Goal: Information Seeking & Learning: Learn about a topic

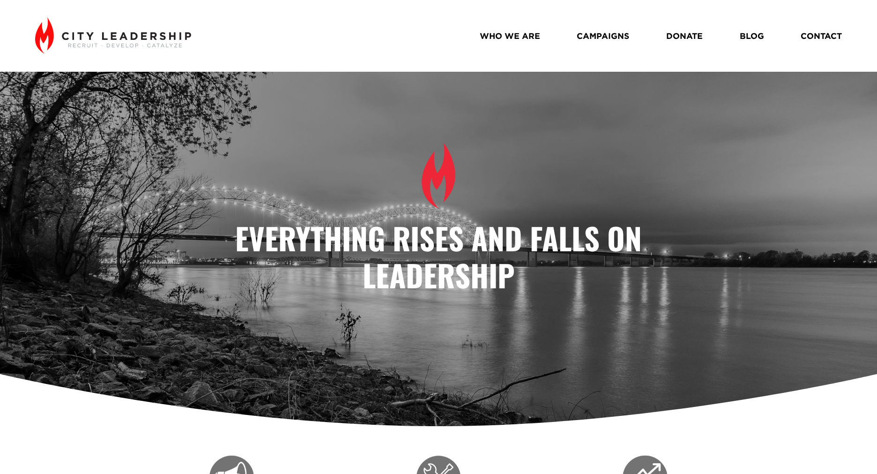
click at [486, 33] on link "WHO WE ARE" at bounding box center [510, 36] width 60 height 16
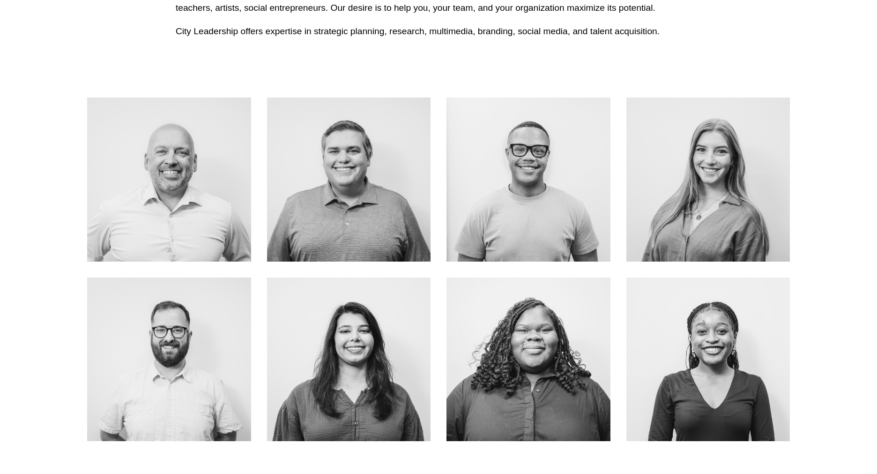
scroll to position [422, 0]
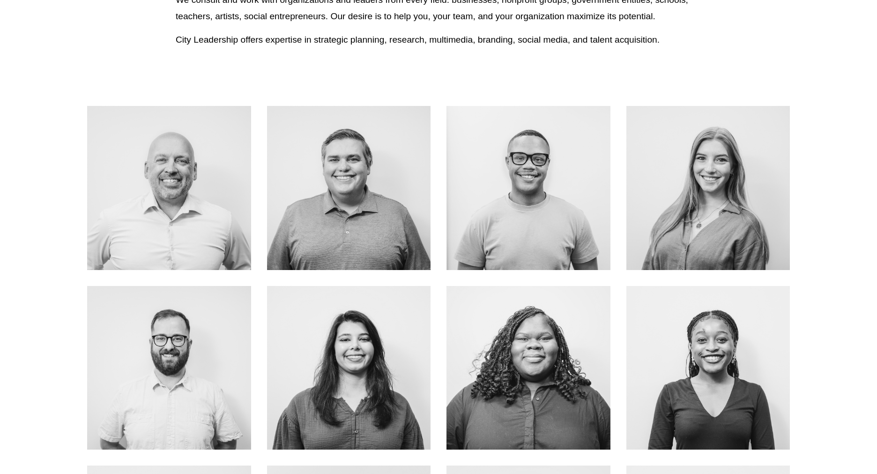
click at [350, 197] on link "ABOUT ME" at bounding box center [349, 209] width 74 height 25
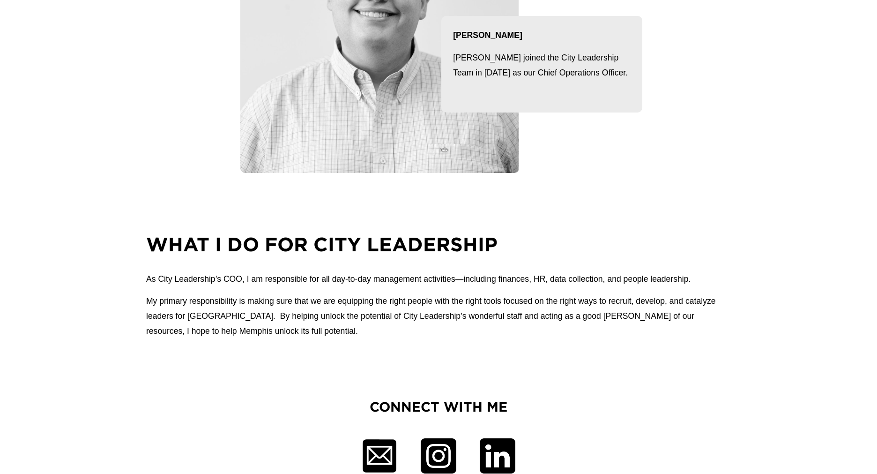
scroll to position [187, 0]
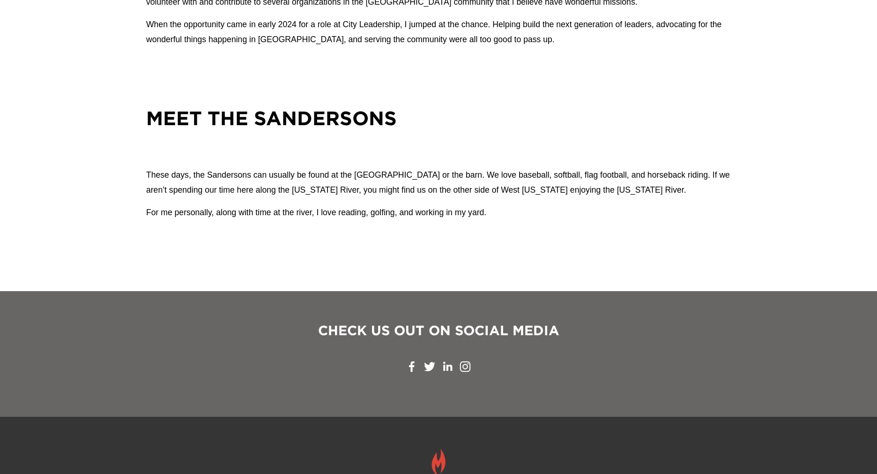
scroll to position [1171, 0]
